Goal: Download file/media

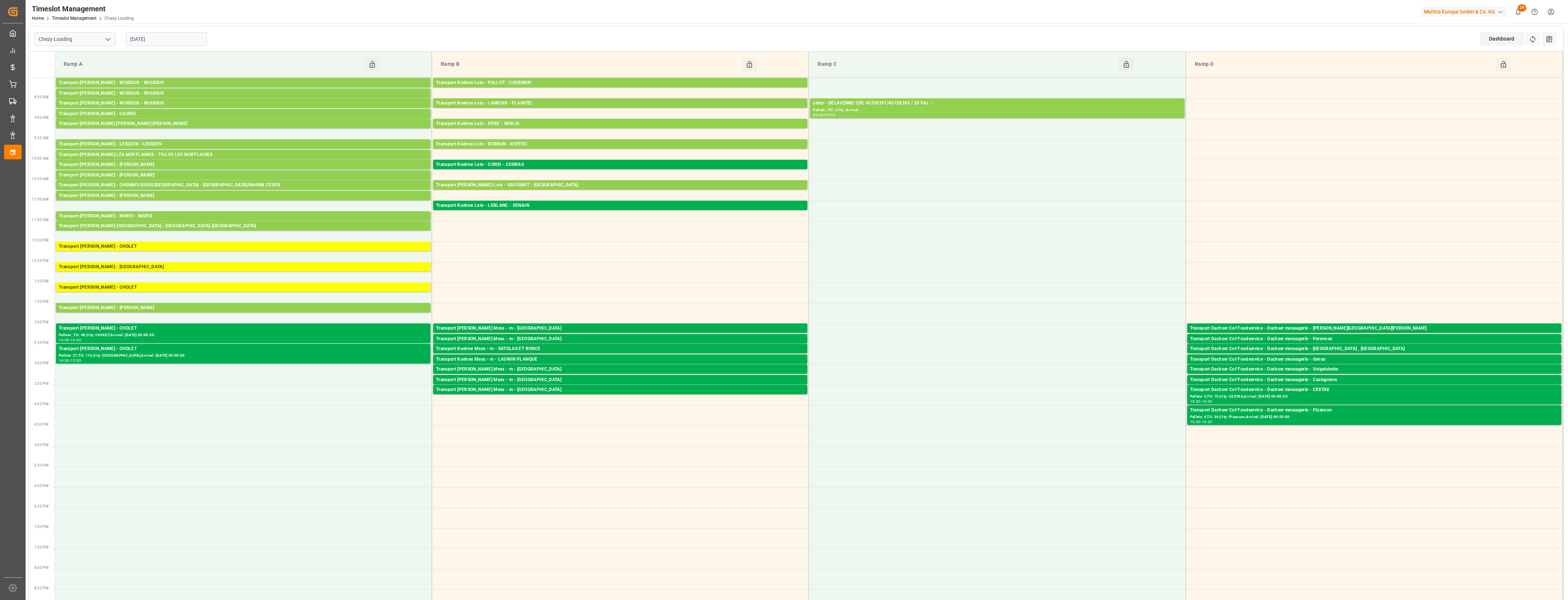
click at [110, 39] on icon "open menu" at bounding box center [108, 40] width 9 height 9
click at [60, 72] on div "Chezy Unloading" at bounding box center [75, 71] width 80 height 16
type input "Chezy Unloading"
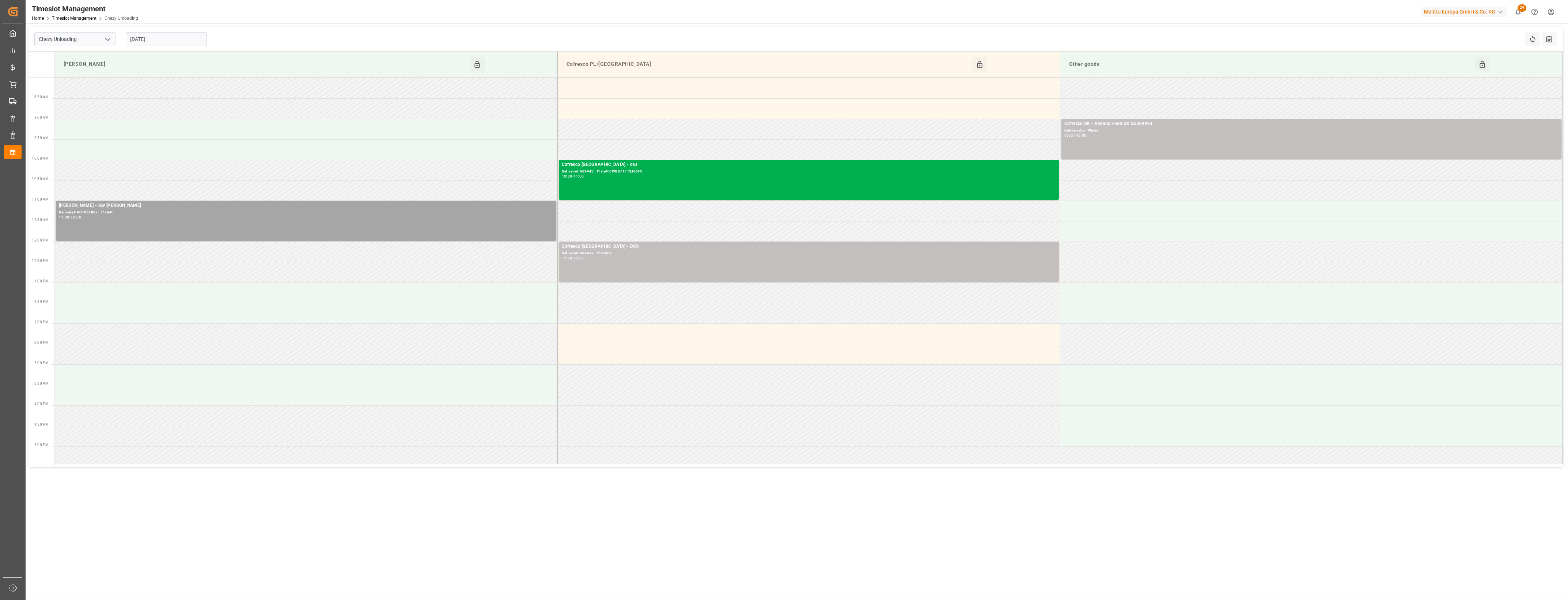
click at [162, 40] on input "16-09-2025" at bounding box center [166, 39] width 81 height 14
click at [164, 113] on span "17" at bounding box center [164, 112] width 5 height 5
type input "17-09-2025"
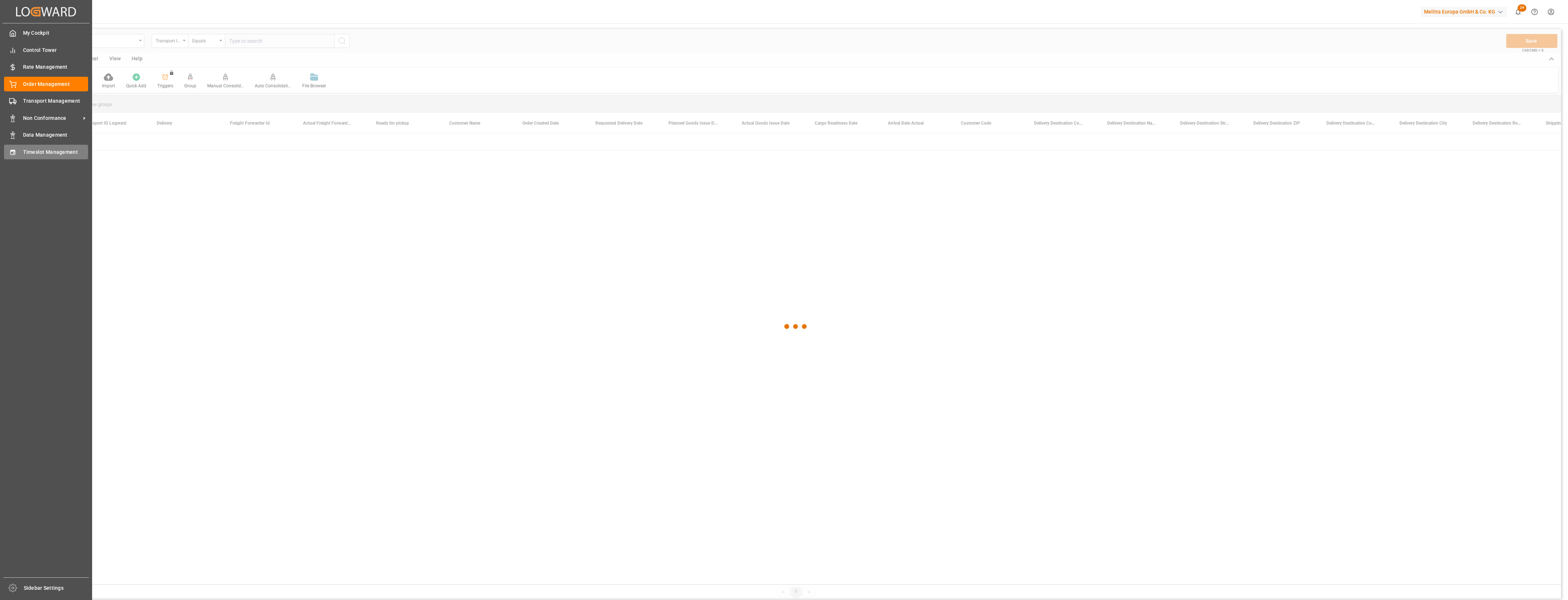
click at [21, 146] on div "Timeslot Management Timeslot Management" at bounding box center [46, 152] width 84 height 14
type input "Chezy Loading"
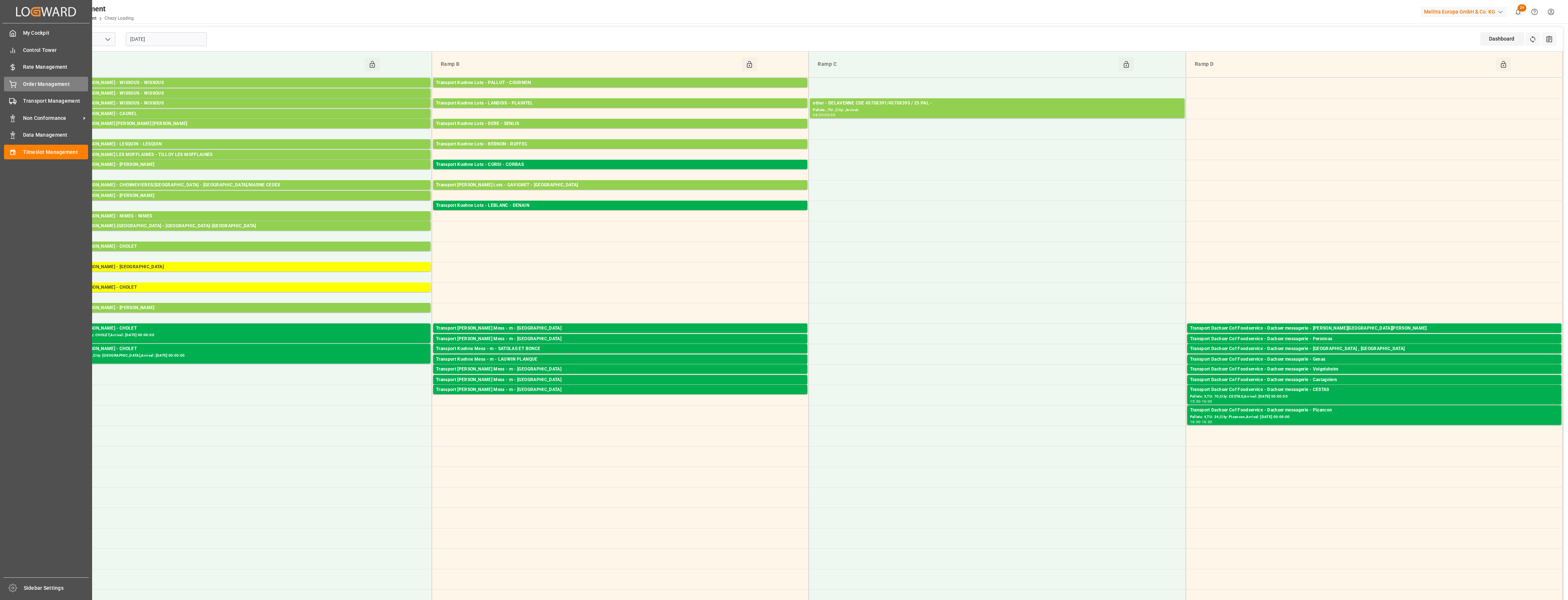
click at [18, 82] on div "Order Management Order Management" at bounding box center [46, 83] width 84 height 14
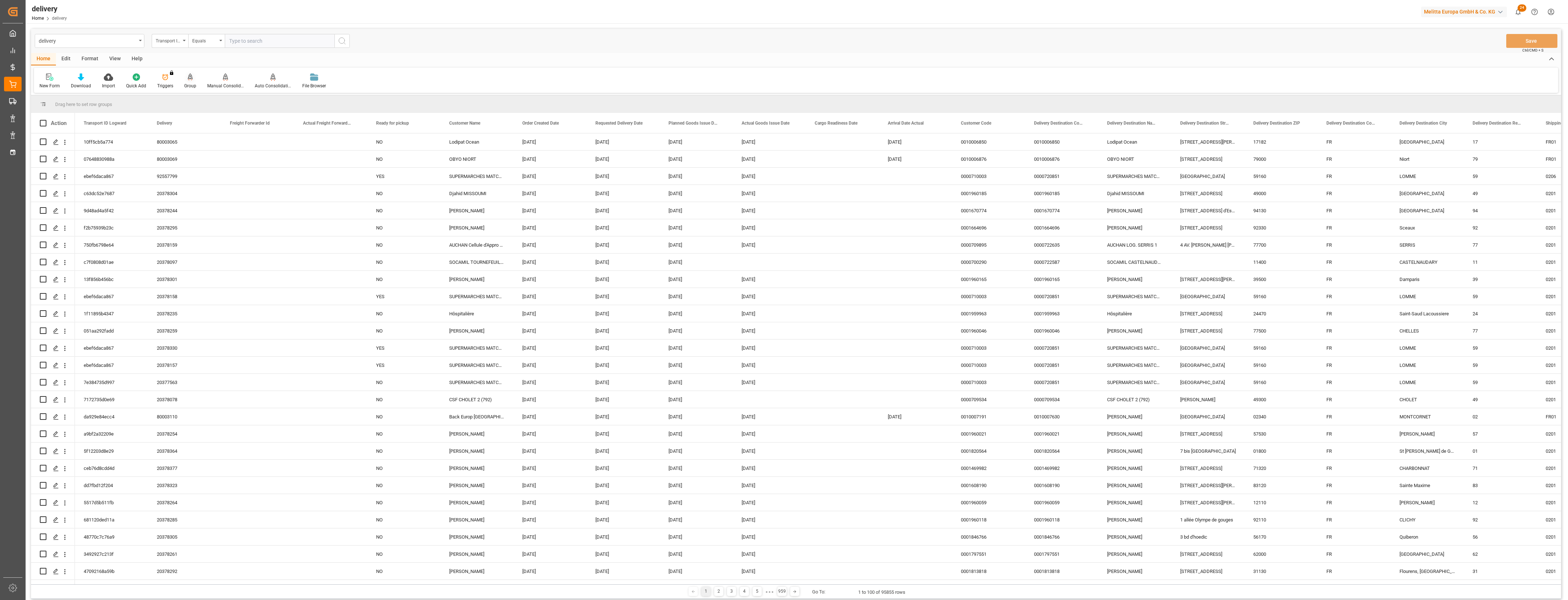
click at [188, 83] on div "Group" at bounding box center [191, 86] width 12 height 7
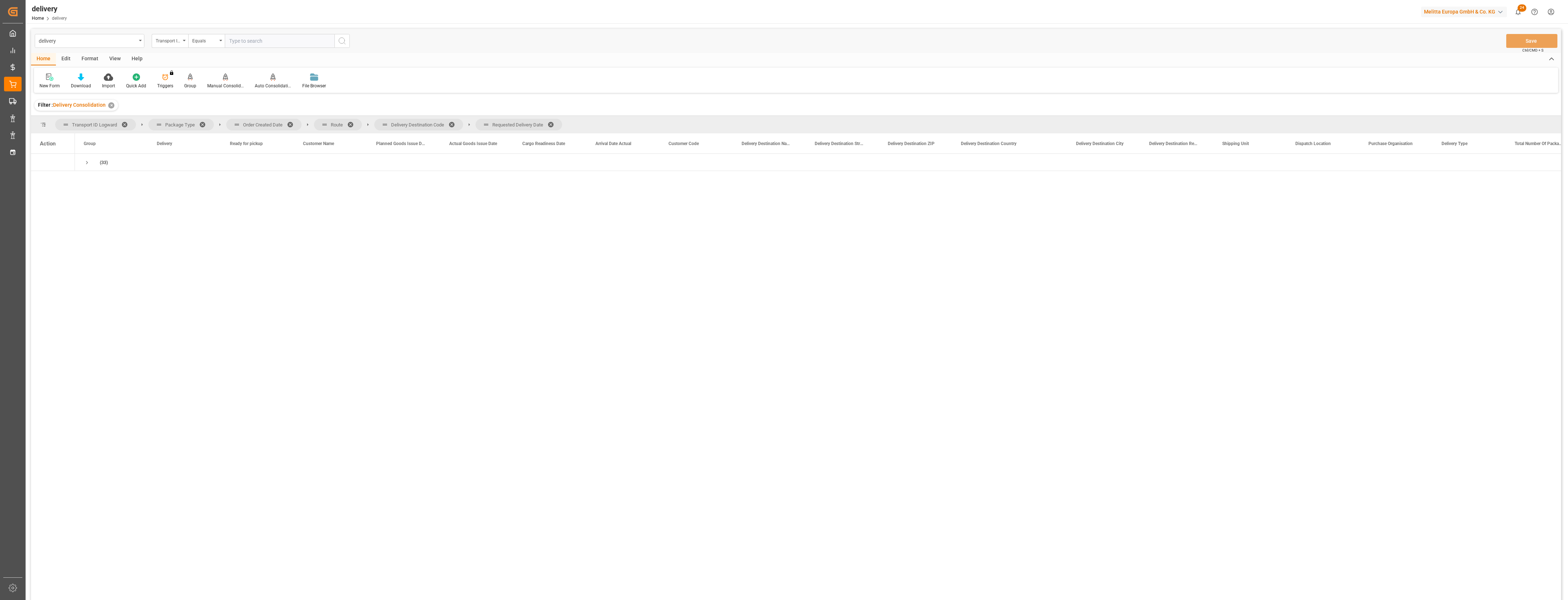
click at [290, 124] on span at bounding box center [292, 124] width 12 height 7
click at [263, 122] on span at bounding box center [265, 124] width 12 height 7
click at [306, 122] on span at bounding box center [306, 124] width 12 height 7
click at [301, 122] on span at bounding box center [304, 124] width 12 height 7
click at [187, 83] on div "Group" at bounding box center [191, 86] width 12 height 7
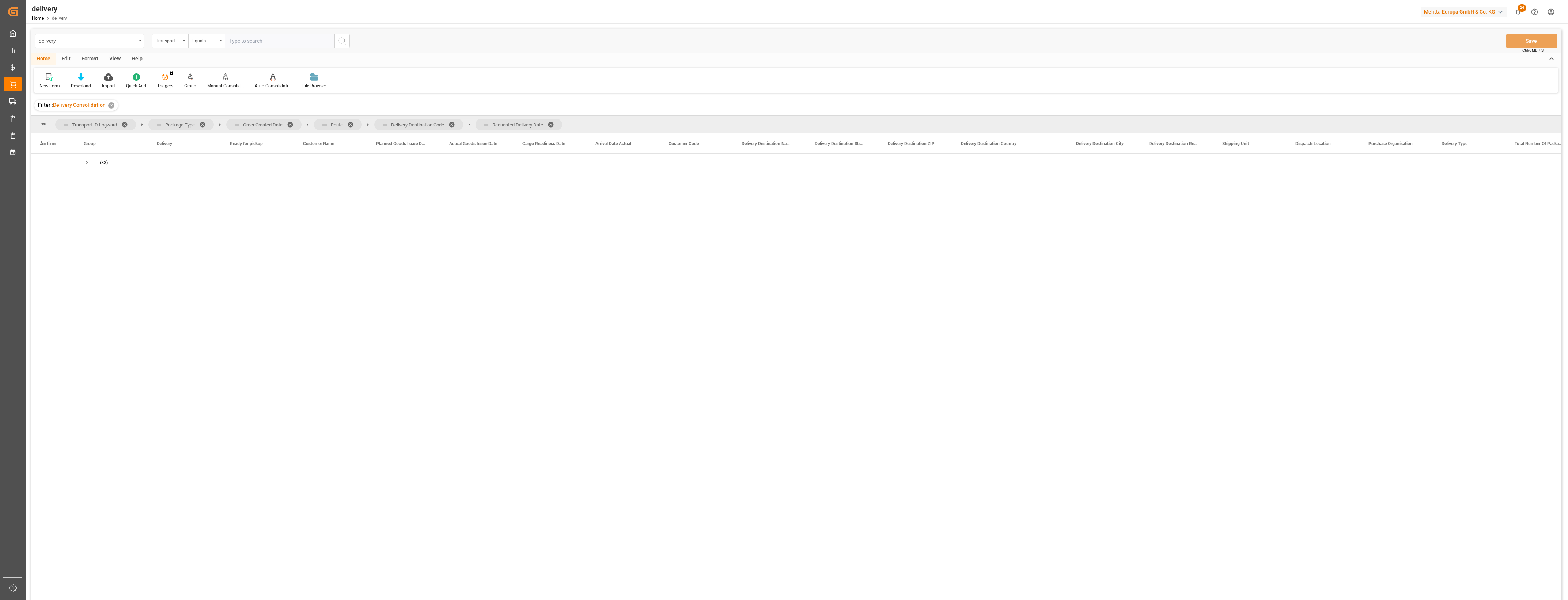
click at [291, 123] on span at bounding box center [292, 124] width 12 height 7
click at [264, 122] on span at bounding box center [265, 124] width 12 height 7
click at [304, 121] on span at bounding box center [306, 124] width 12 height 7
click at [302, 123] on span at bounding box center [304, 124] width 12 height 7
click at [83, 78] on div at bounding box center [80, 77] width 20 height 8
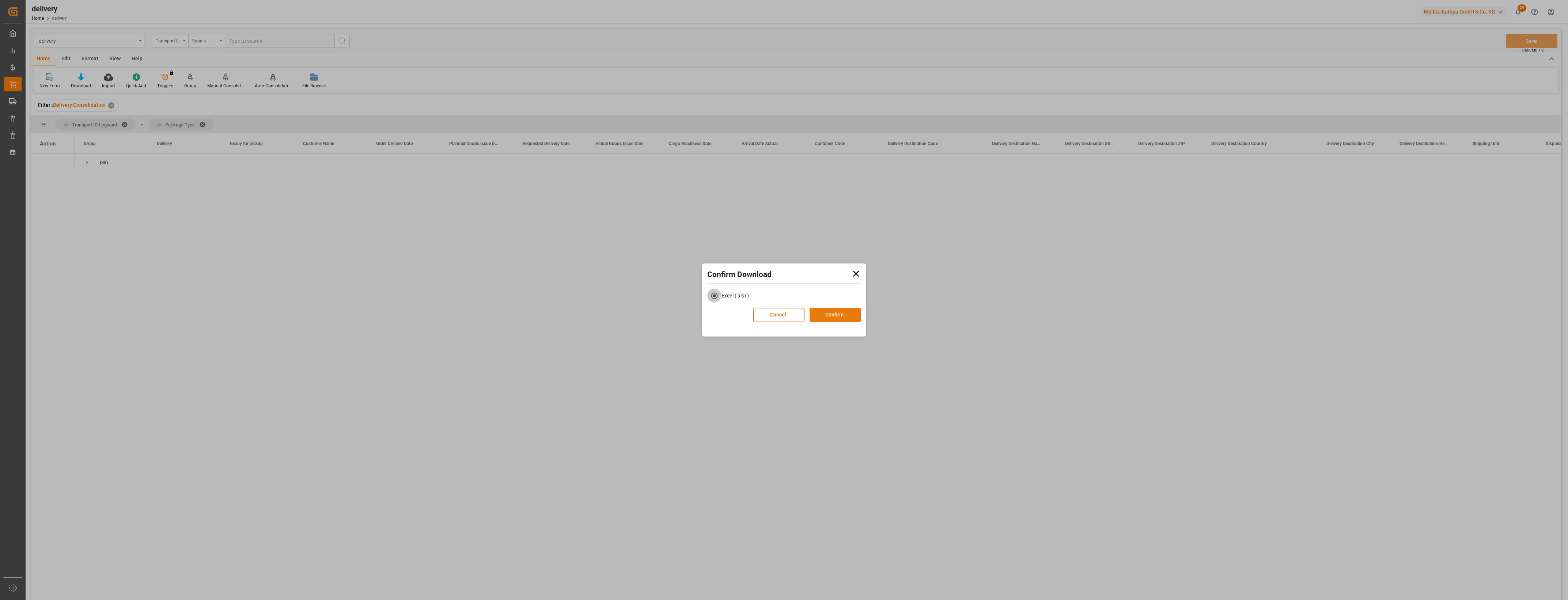
click at [824, 313] on button "Confirm" at bounding box center [835, 315] width 51 height 14
click at [793, 323] on link "Go to Downloads" at bounding box center [780, 323] width 39 height 6
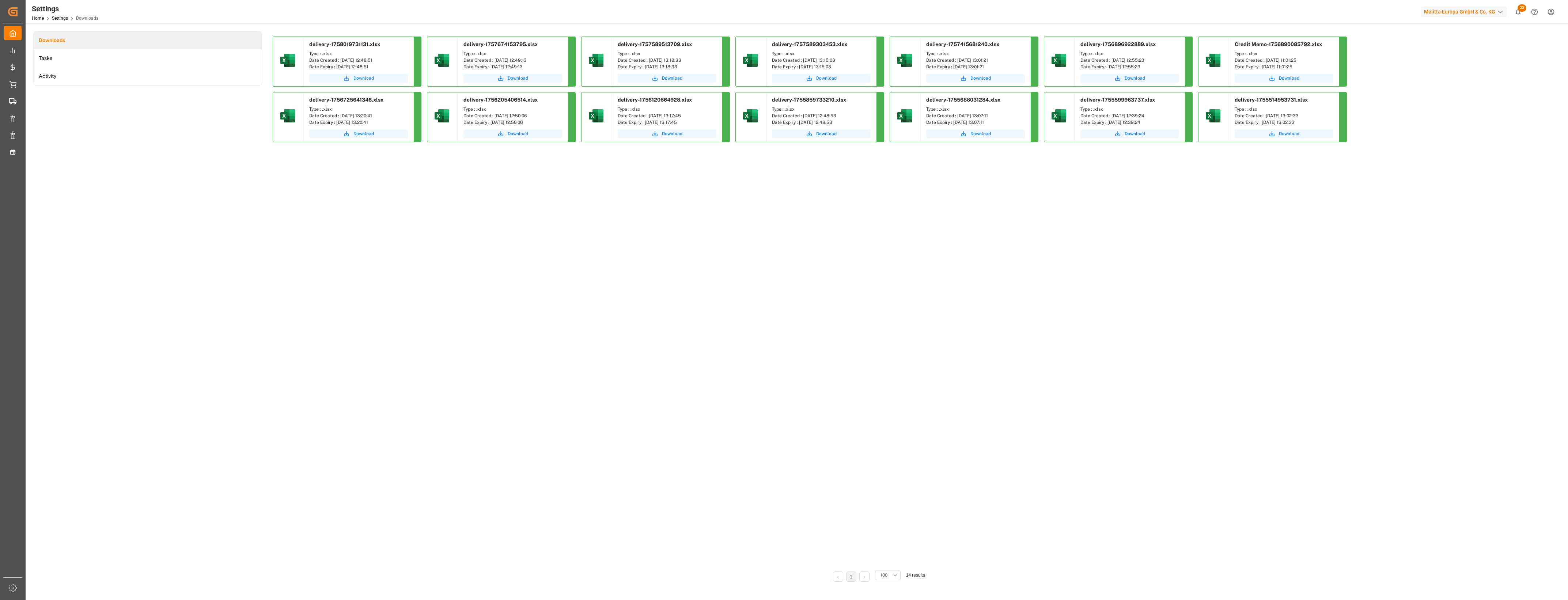
click at [365, 79] on span "Download" at bounding box center [364, 78] width 21 height 7
